Goal: Information Seeking & Learning: Learn about a topic

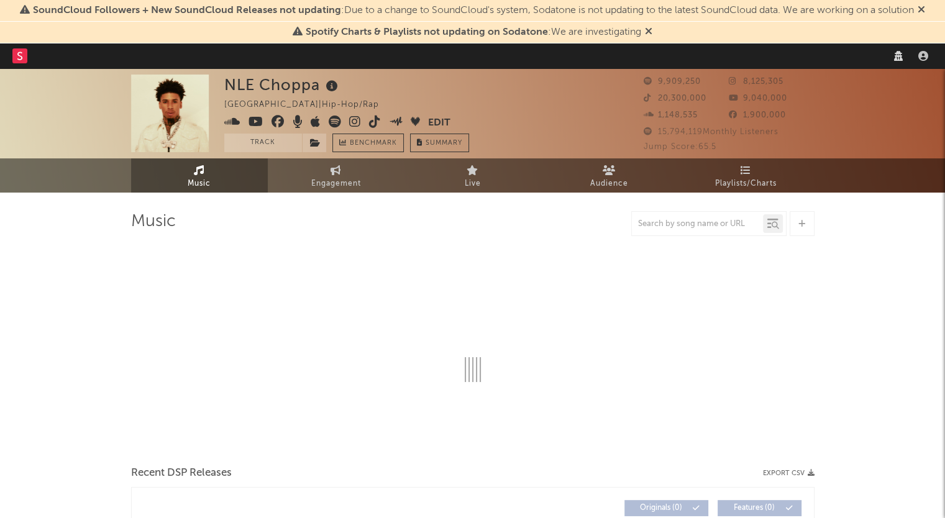
select select "recorded_music"
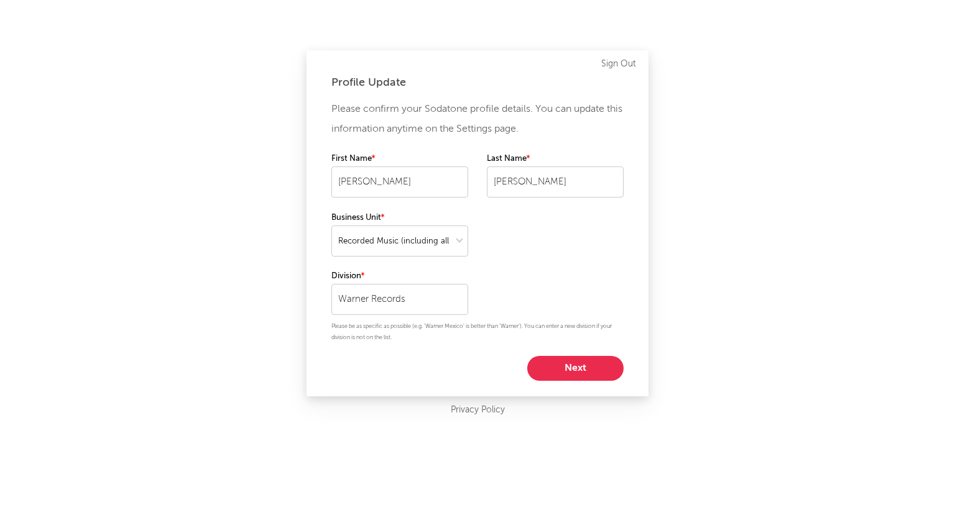
click at [570, 361] on button "Next" at bounding box center [575, 368] width 96 height 25
select select "other"
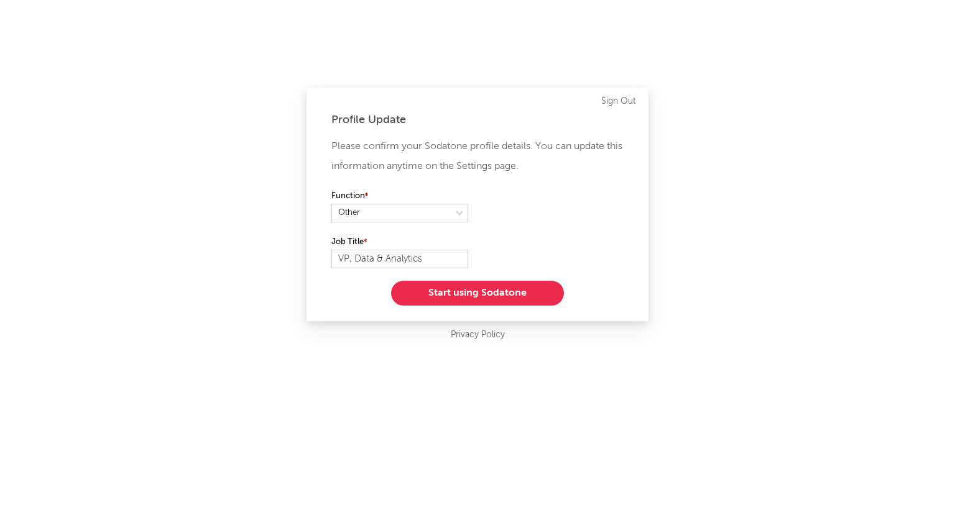
click at [484, 294] on button "Start using Sodatone" at bounding box center [477, 293] width 173 height 25
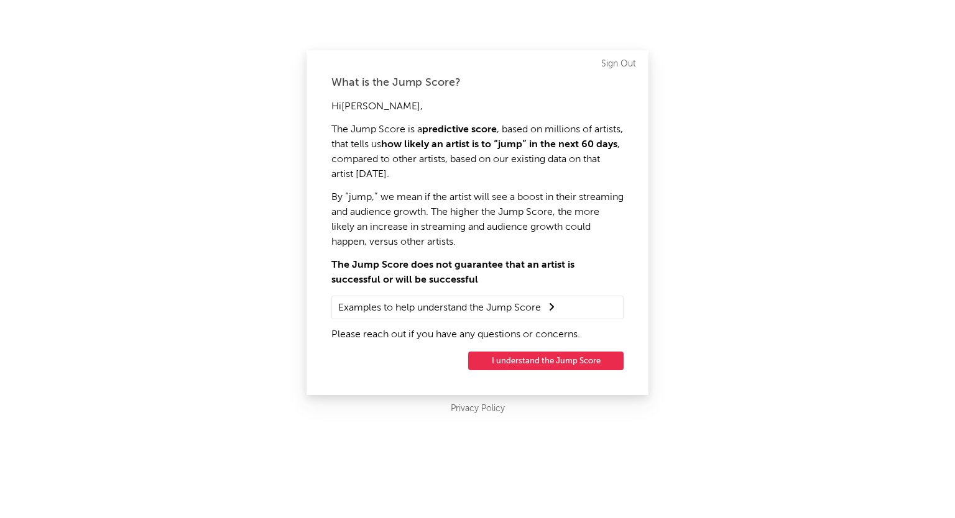
click at [528, 363] on button "I understand the Jump Score" at bounding box center [545, 361] width 155 height 19
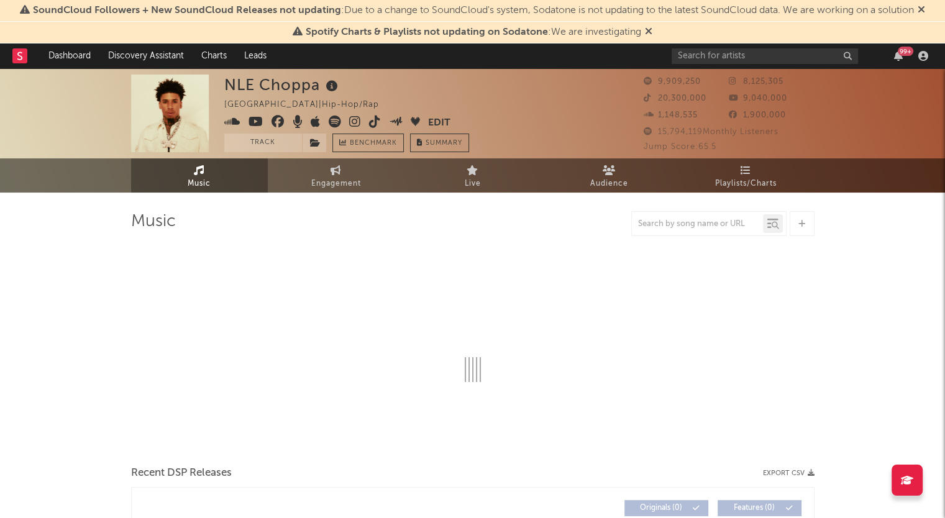
click at [774, 16] on span "SoundCloud Followers + New SoundCloud Releases not updating : Due to a change t…" at bounding box center [473, 10] width 906 height 15
click at [760, 55] on input "text" at bounding box center [765, 56] width 186 height 16
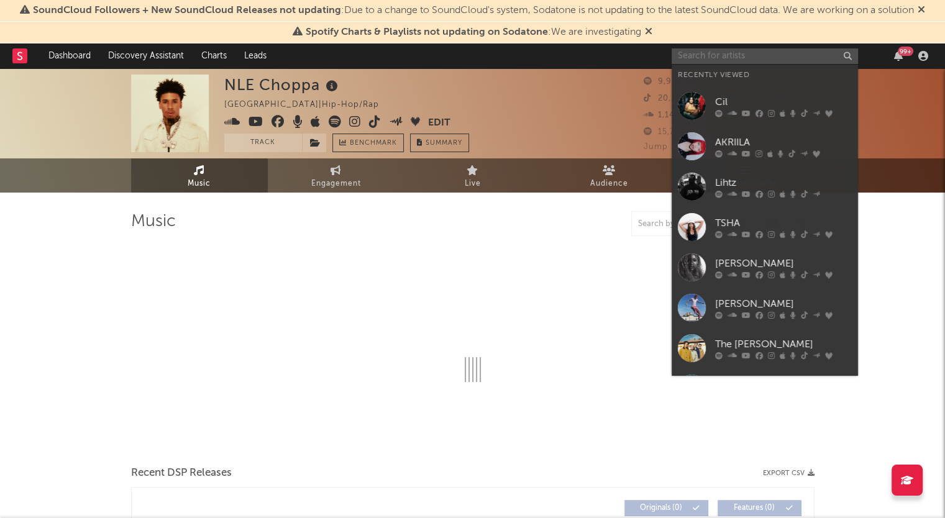
select select "6m"
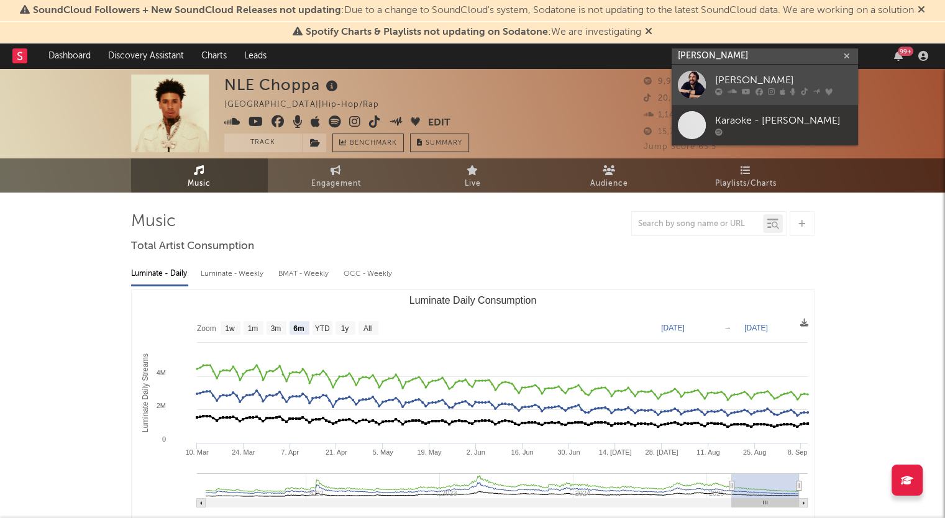
type input "[PERSON_NAME]"
click at [747, 83] on div "[PERSON_NAME]" at bounding box center [783, 80] width 137 height 15
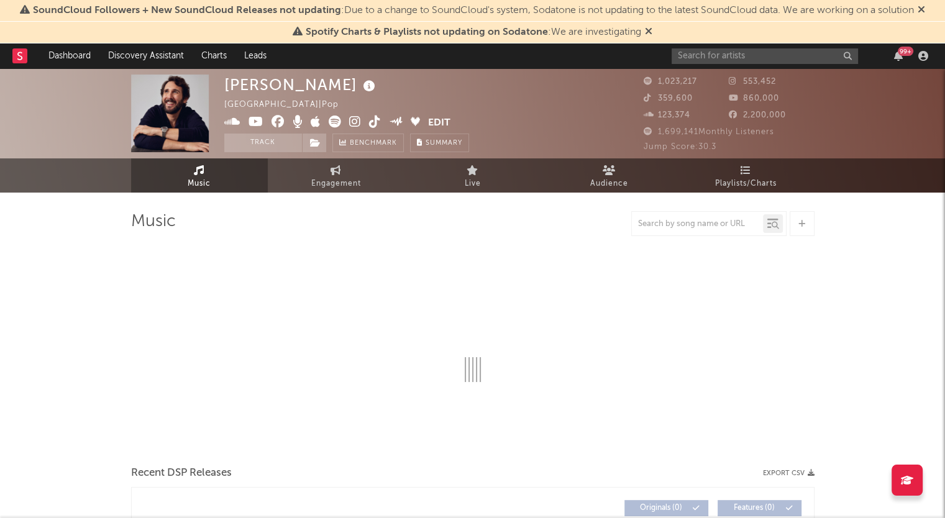
select select "6m"
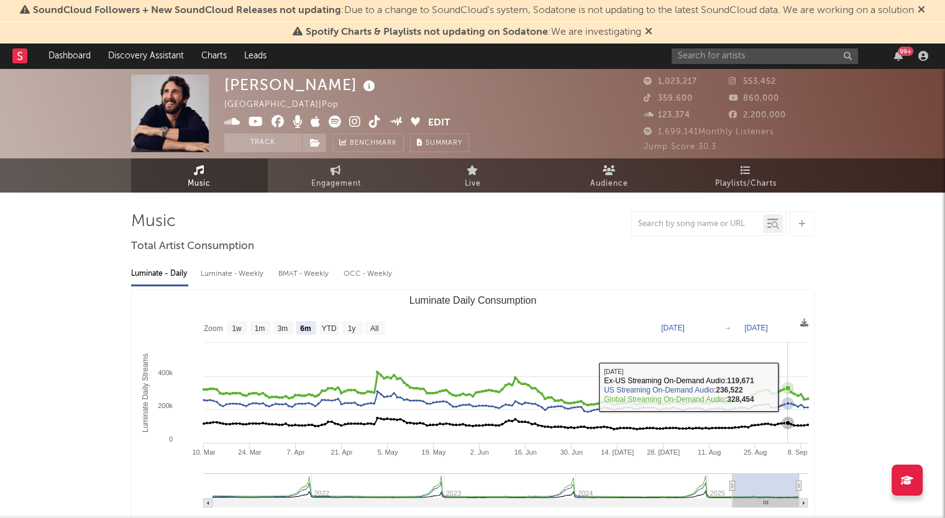
click at [787, 387] on icon "Luminate Daily Consumption" at bounding box center [788, 388] width 5 height 5
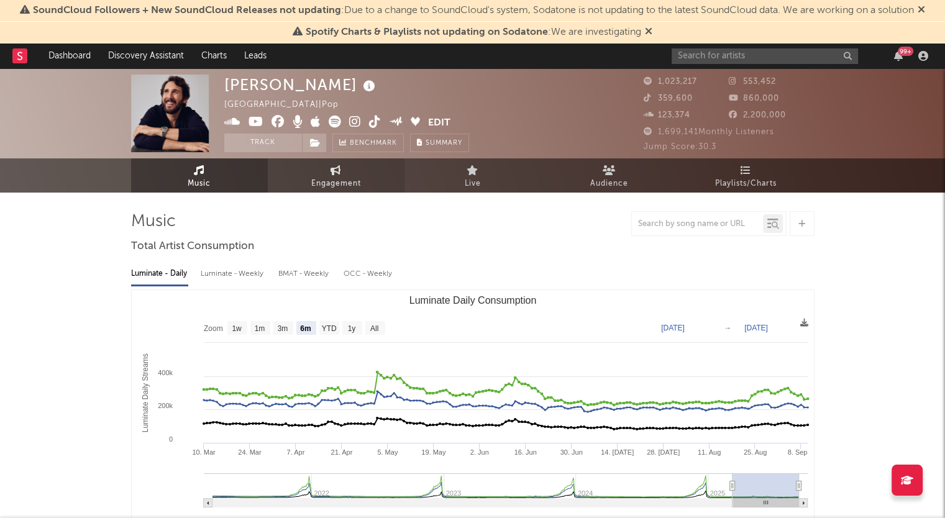
click at [334, 182] on span "Engagement" at bounding box center [336, 184] width 50 height 15
select select "1w"
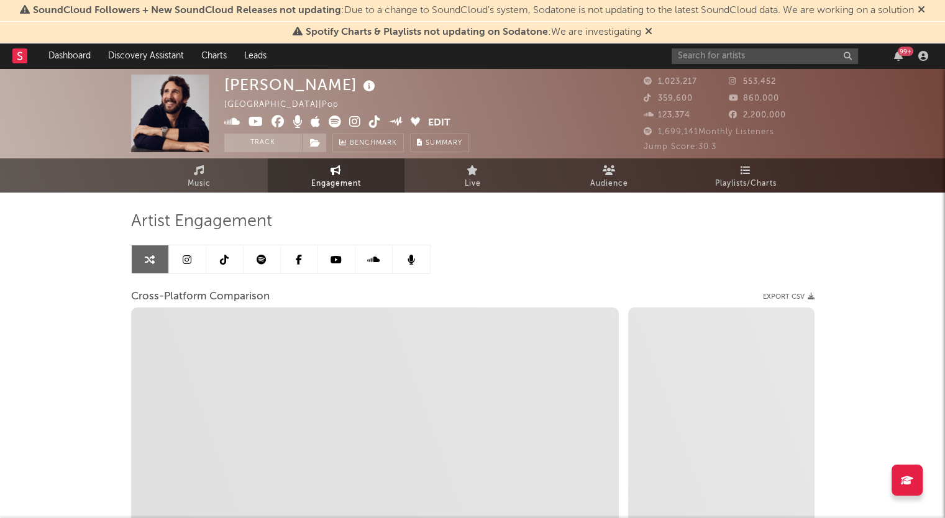
click at [259, 264] on link at bounding box center [262, 260] width 37 height 28
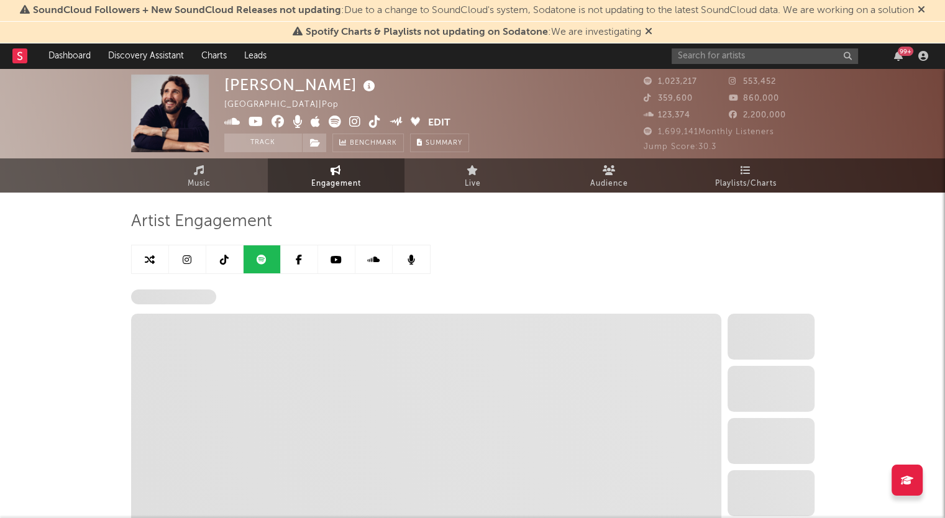
select select "6m"
select select "1w"
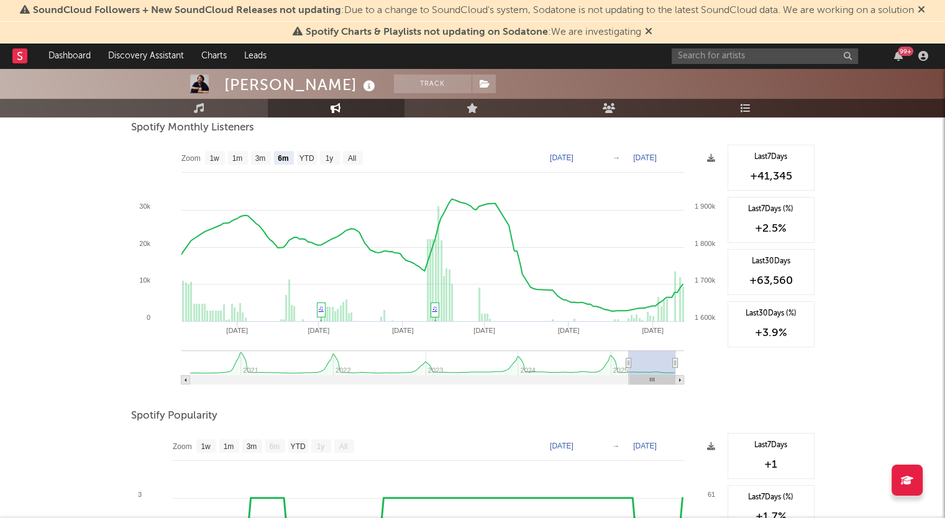
scroll to position [398, 0]
